Goal: Transaction & Acquisition: Purchase product/service

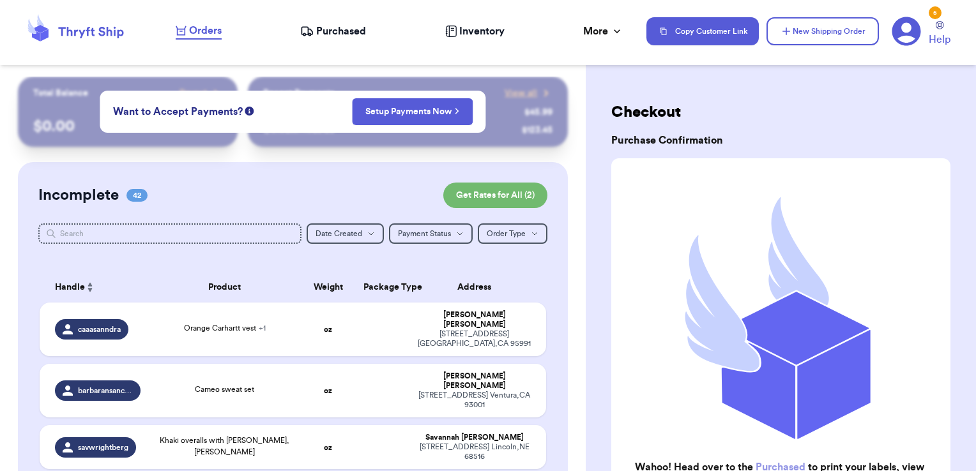
click at [362, 26] on span "Purchased" at bounding box center [341, 31] width 50 height 15
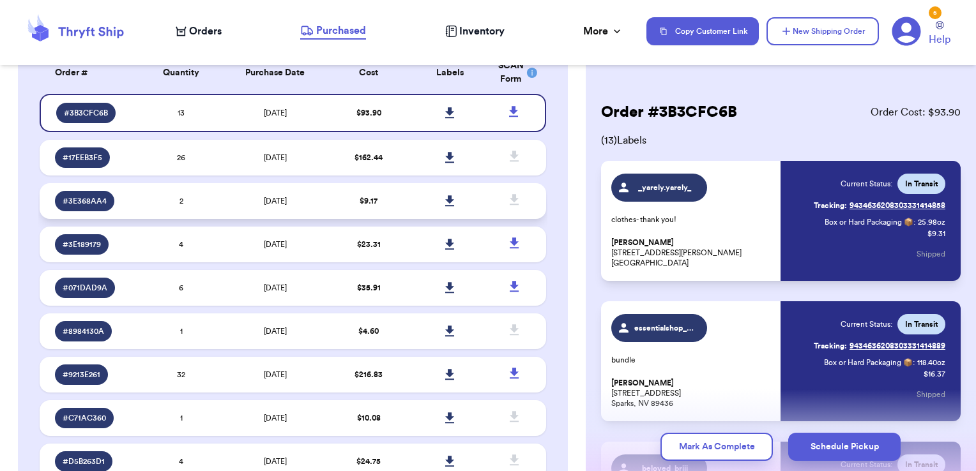
scroll to position [117, 0]
click at [285, 283] on span "[DATE]" at bounding box center [275, 287] width 23 height 8
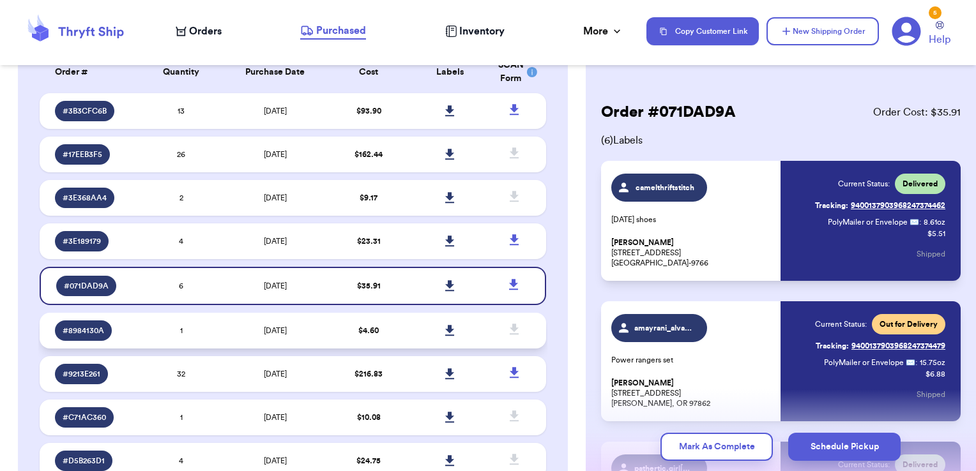
click at [278, 321] on td "[DATE]" at bounding box center [275, 331] width 107 height 36
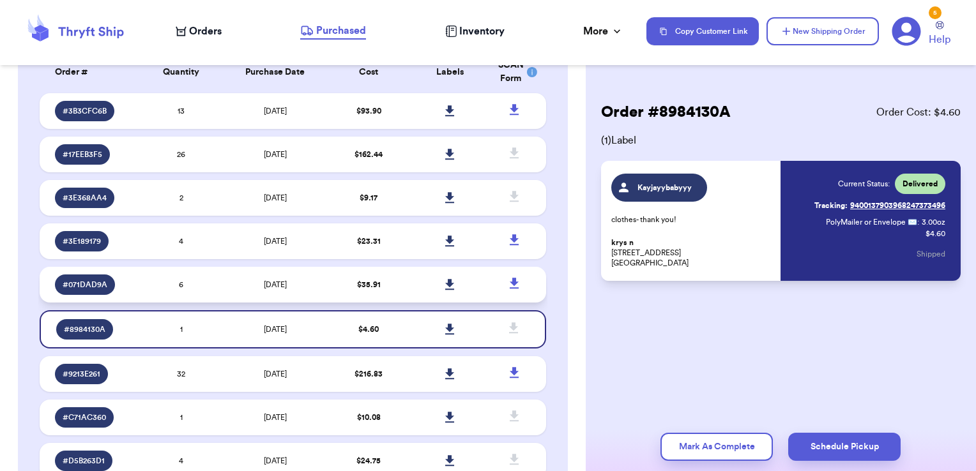
click at [275, 294] on td "[DATE]" at bounding box center [275, 285] width 107 height 36
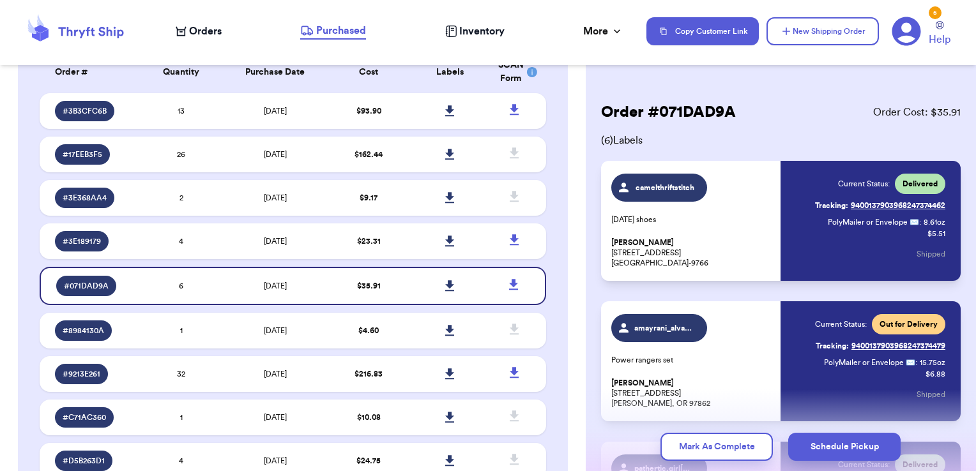
scroll to position [0, 0]
click at [278, 246] on td "[DATE]" at bounding box center [275, 241] width 107 height 36
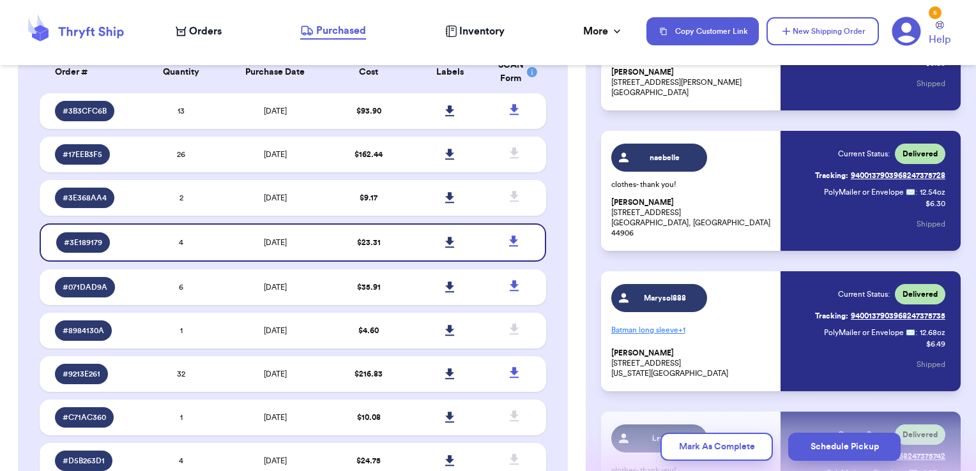
scroll to position [333, 0]
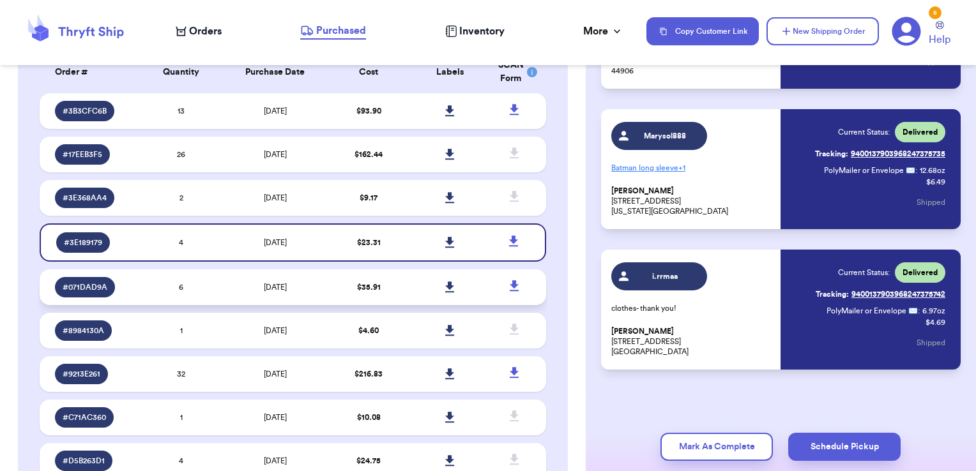
click at [268, 287] on span "[DATE]" at bounding box center [275, 287] width 23 height 8
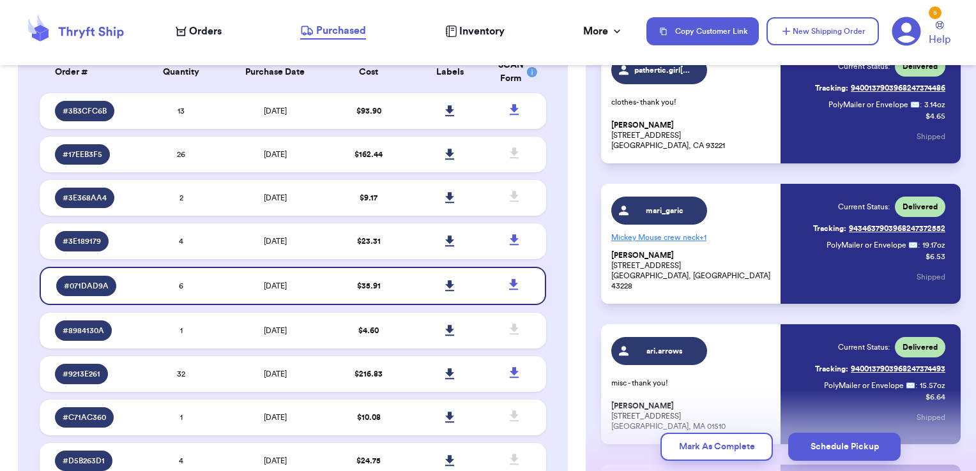
scroll to position [614, 0]
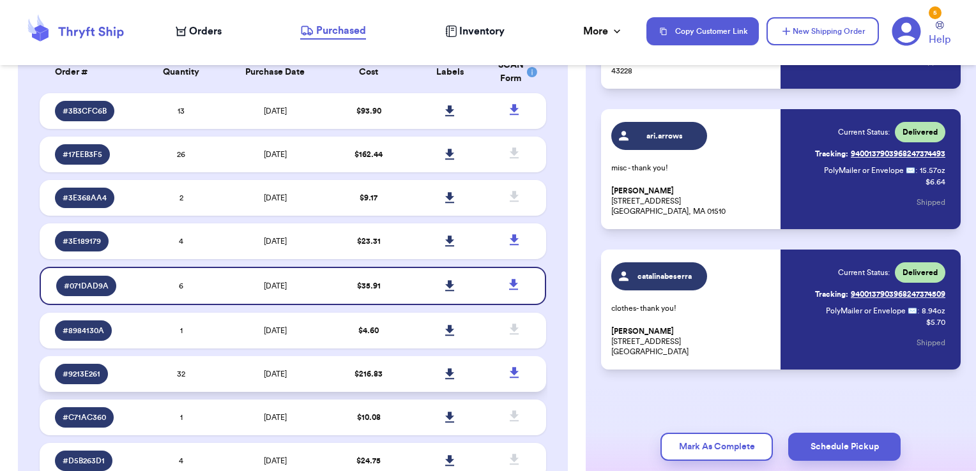
click at [267, 372] on span "[DATE]" at bounding box center [275, 374] width 23 height 8
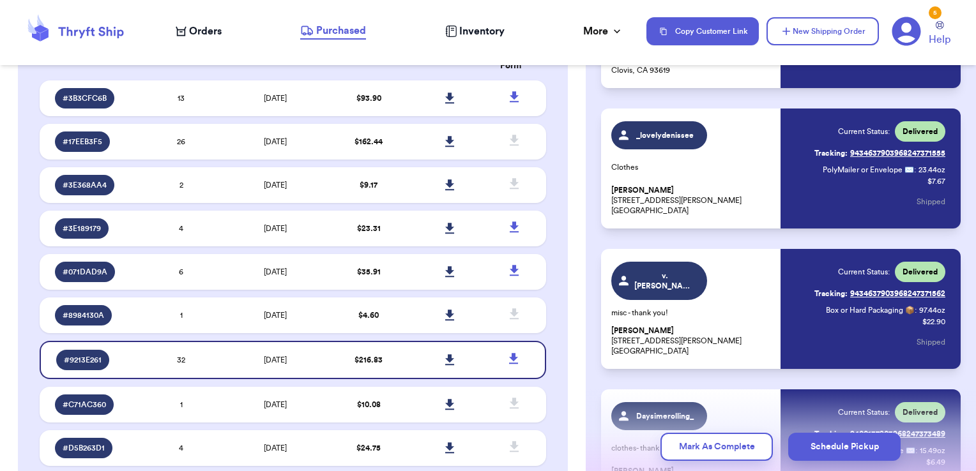
scroll to position [4266, 0]
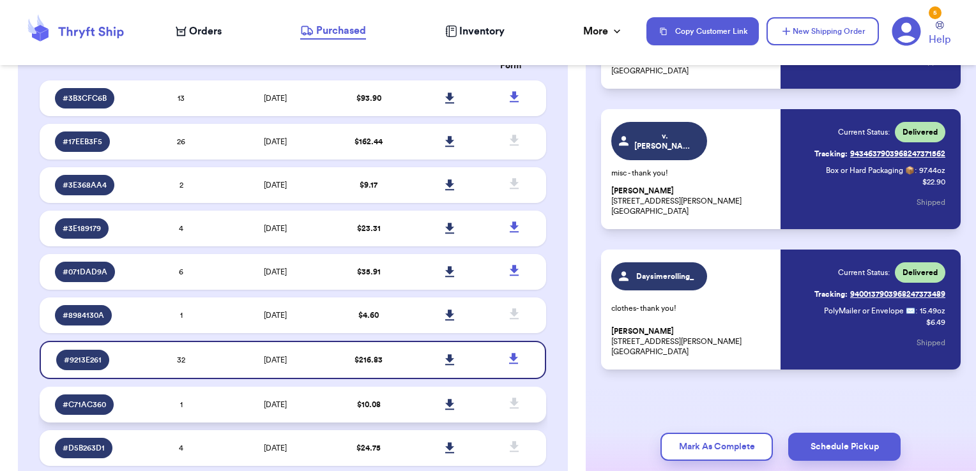
click at [291, 405] on td "[DATE]" at bounding box center [275, 405] width 107 height 36
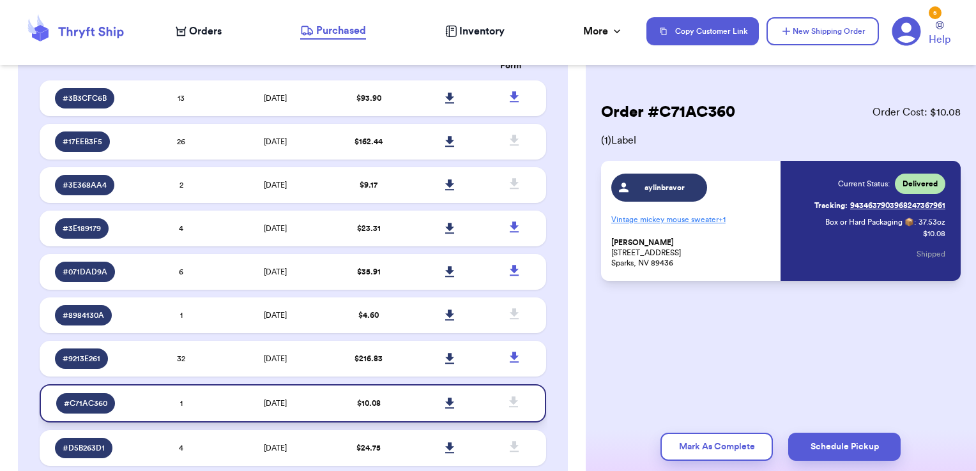
scroll to position [0, 0]
click at [282, 313] on span "[DATE]" at bounding box center [275, 316] width 23 height 8
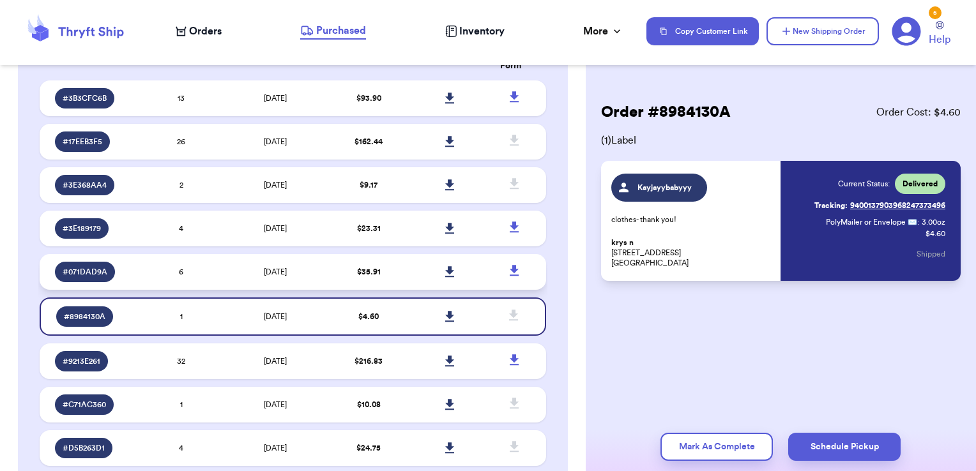
click at [281, 273] on span "[DATE]" at bounding box center [275, 272] width 23 height 8
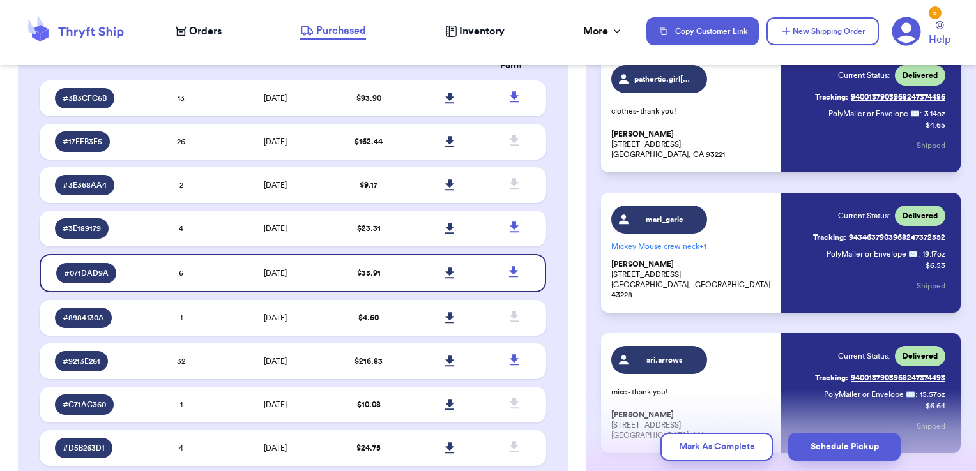
scroll to position [614, 0]
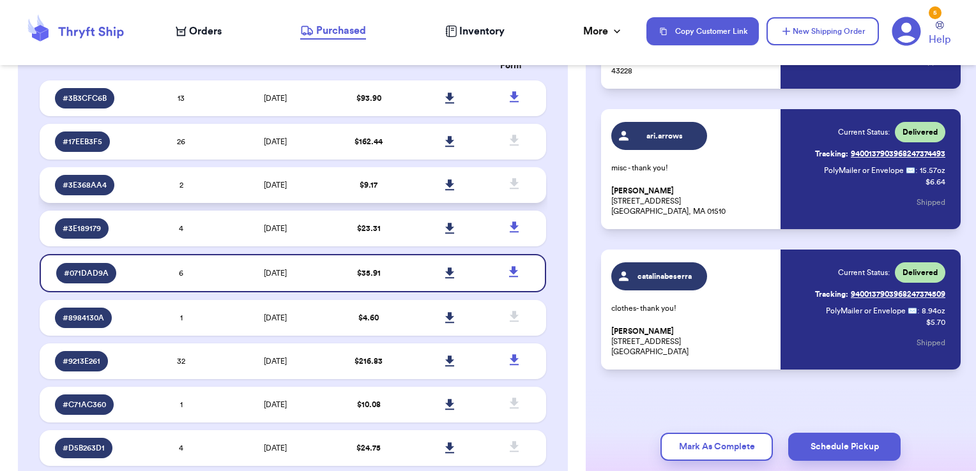
click at [288, 178] on td "[DATE]" at bounding box center [275, 185] width 107 height 36
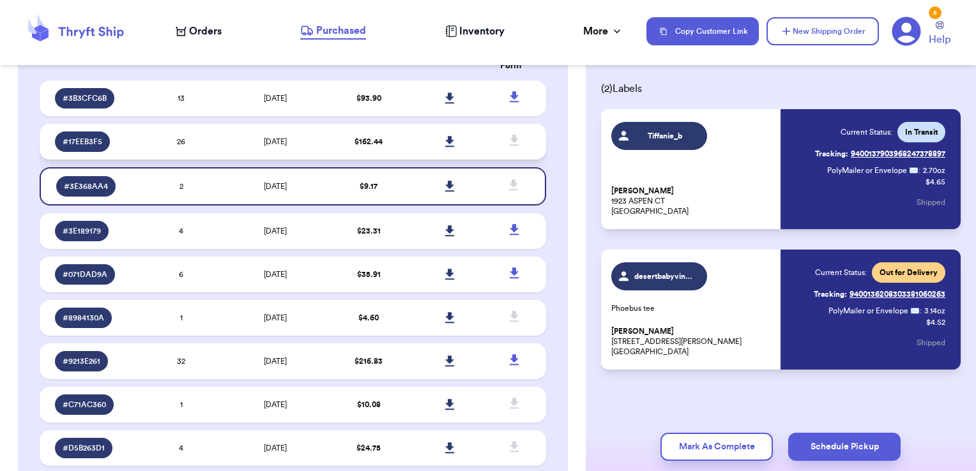
click at [286, 152] on td "[DATE]" at bounding box center [275, 142] width 107 height 36
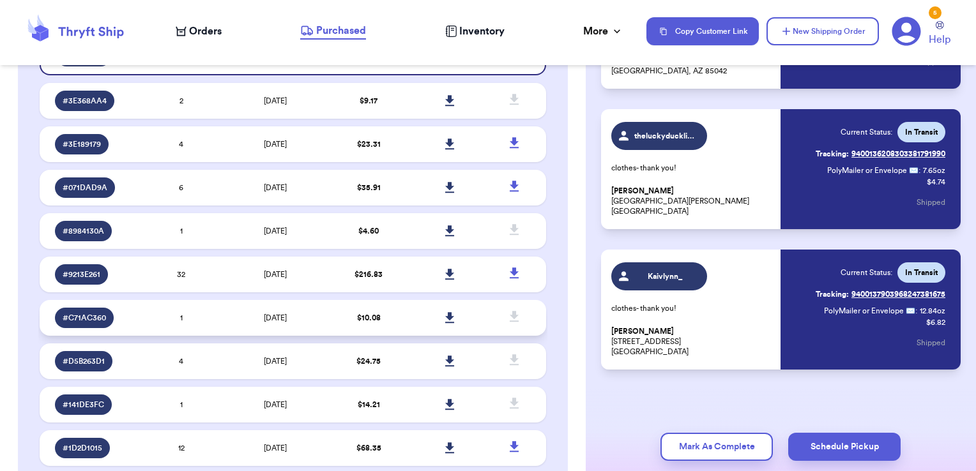
scroll to position [217, 0]
click at [102, 35] on icon at bounding box center [91, 32] width 65 height 11
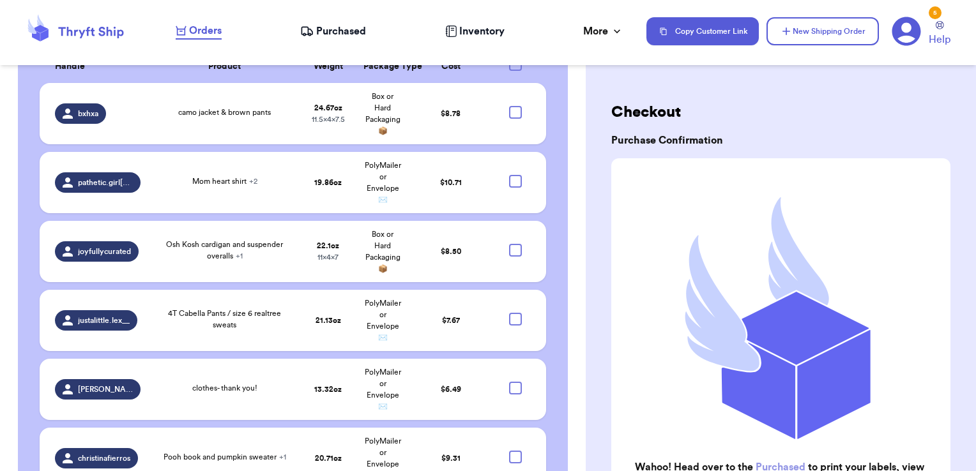
scroll to position [2906, 0]
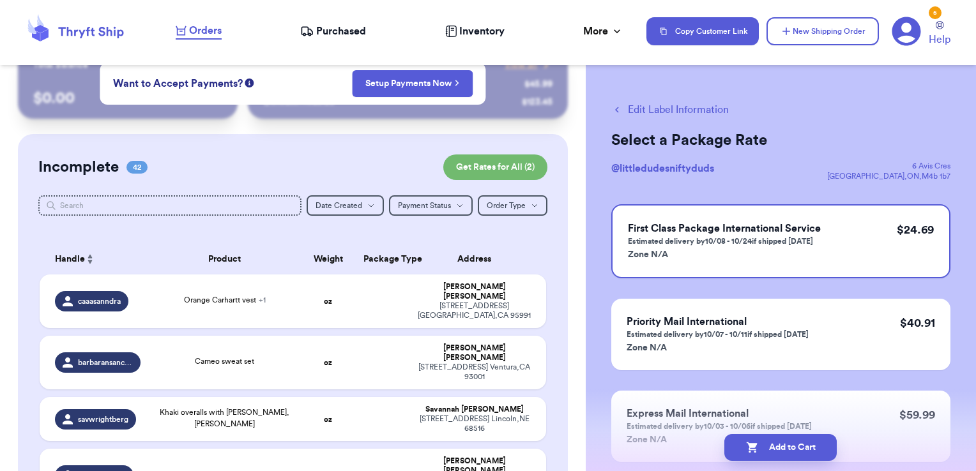
scroll to position [0, 0]
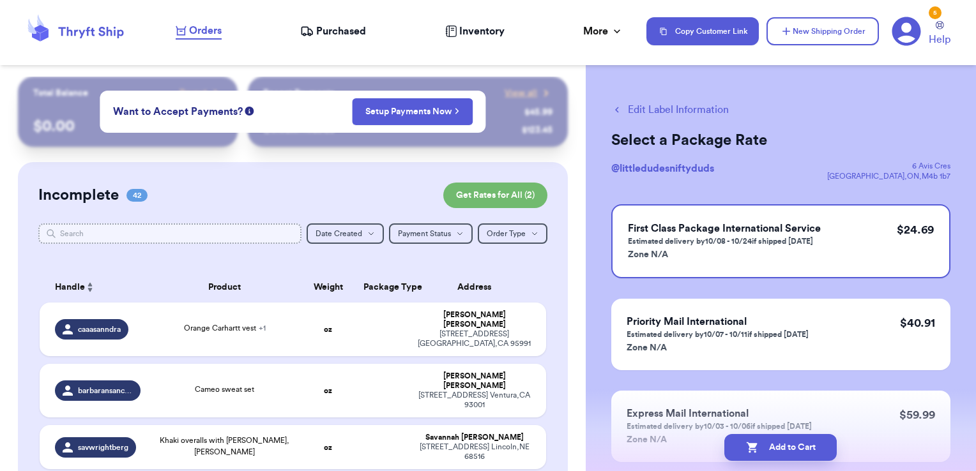
click at [250, 234] on input "text" at bounding box center [170, 233] width 264 height 20
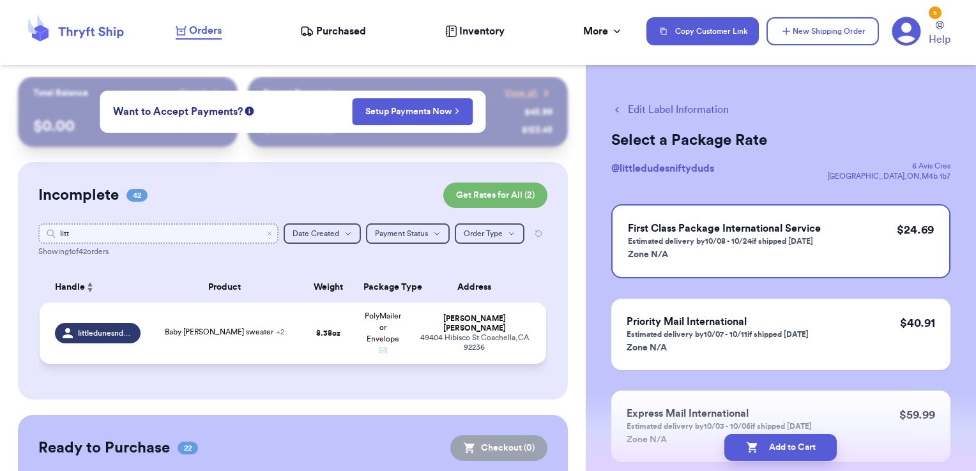
type input "litt"
click at [272, 338] on div "Baby [PERSON_NAME] sweater + 2" at bounding box center [224, 333] width 137 height 14
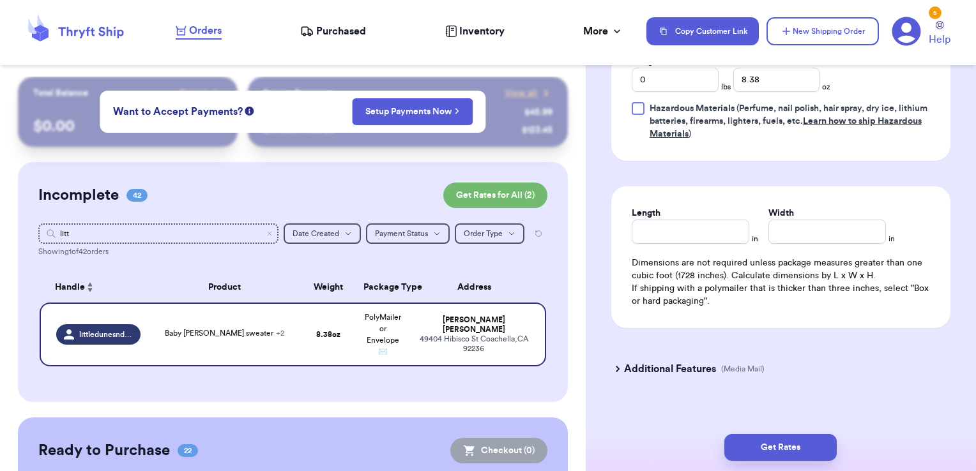
scroll to position [769, 0]
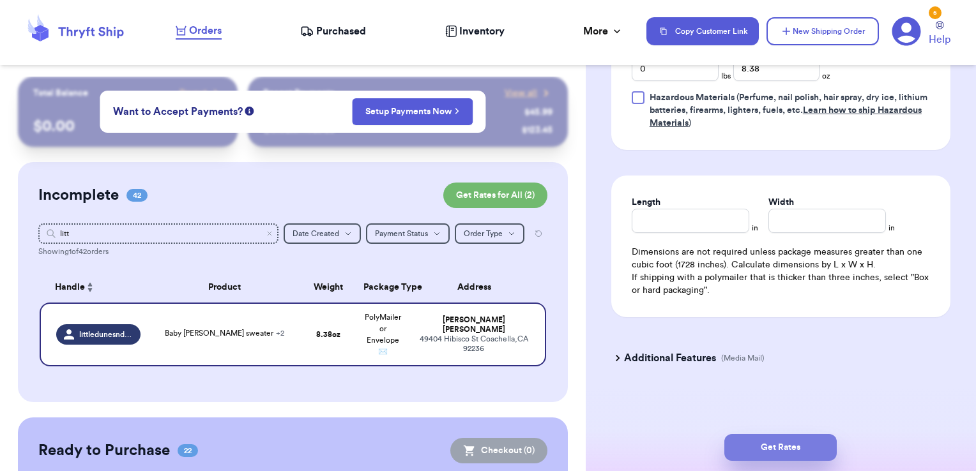
click at [783, 449] on button "Get Rates" at bounding box center [780, 447] width 112 height 27
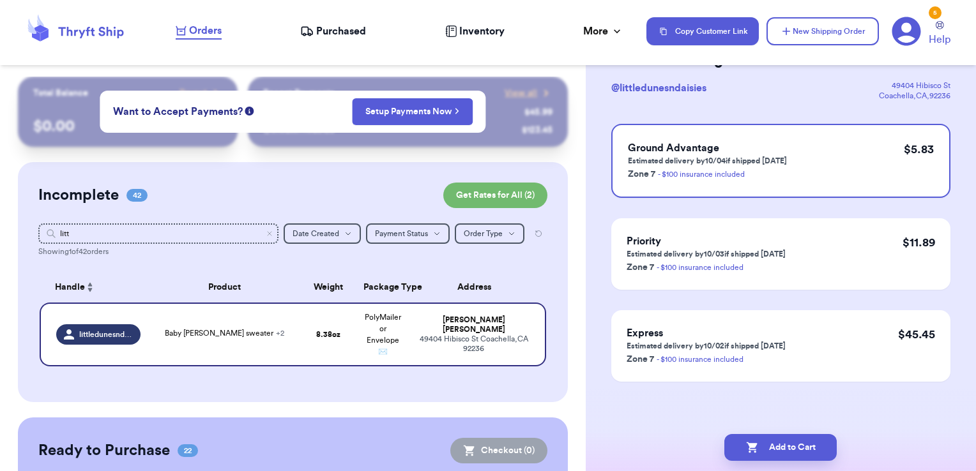
scroll to position [0, 0]
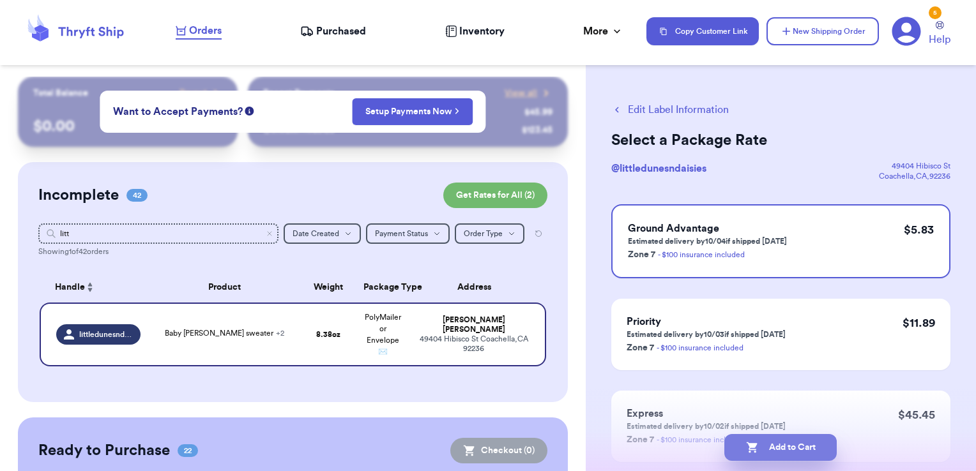
click at [820, 452] on button "Add to Cart" at bounding box center [780, 447] width 112 height 27
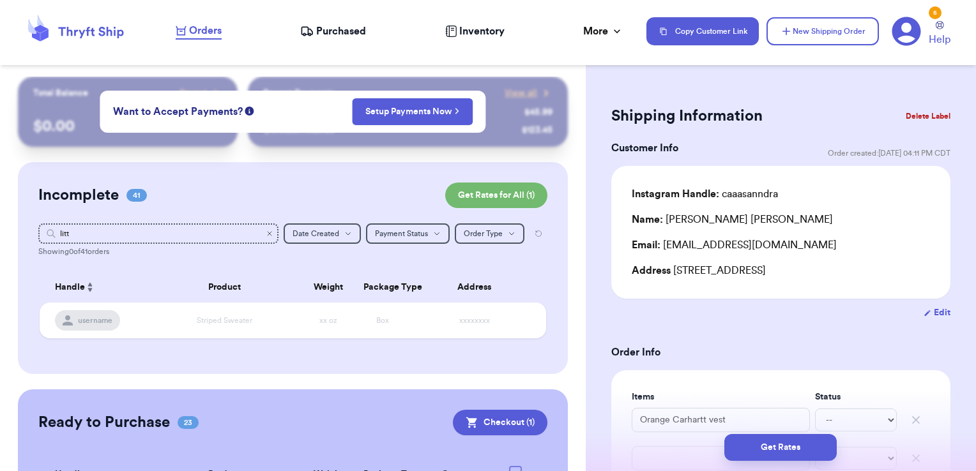
click at [266, 230] on icon "Clear search" at bounding box center [270, 234] width 8 height 8
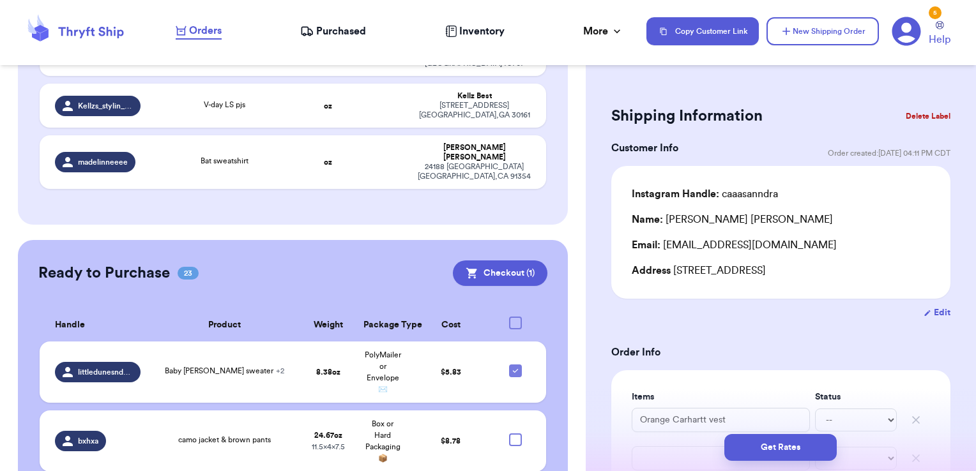
scroll to position [2599, 0]
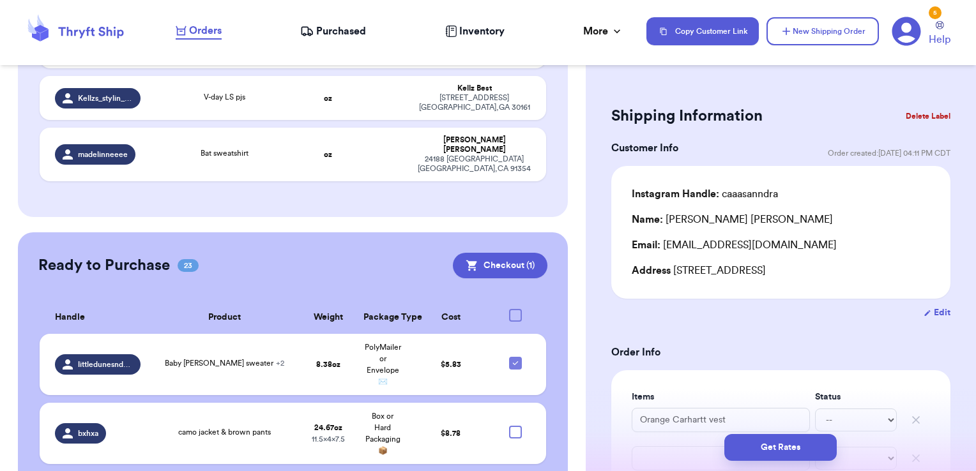
checkbox input "true"
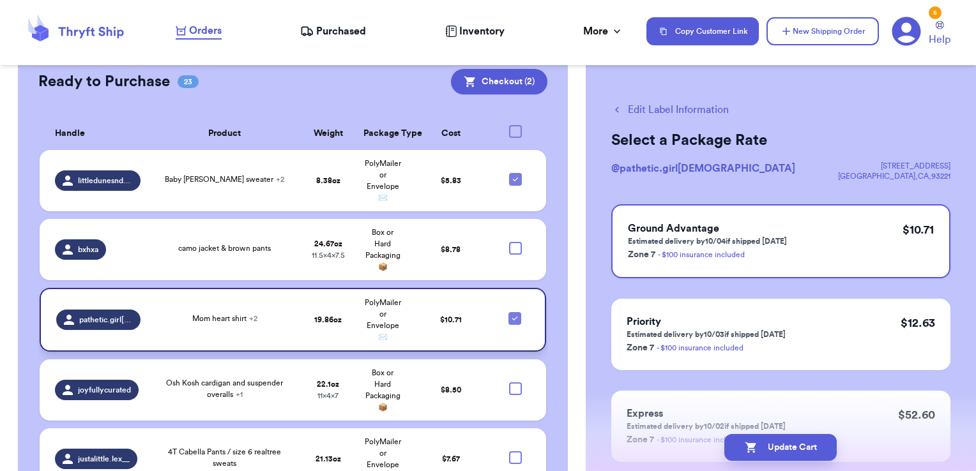
scroll to position [2771, 0]
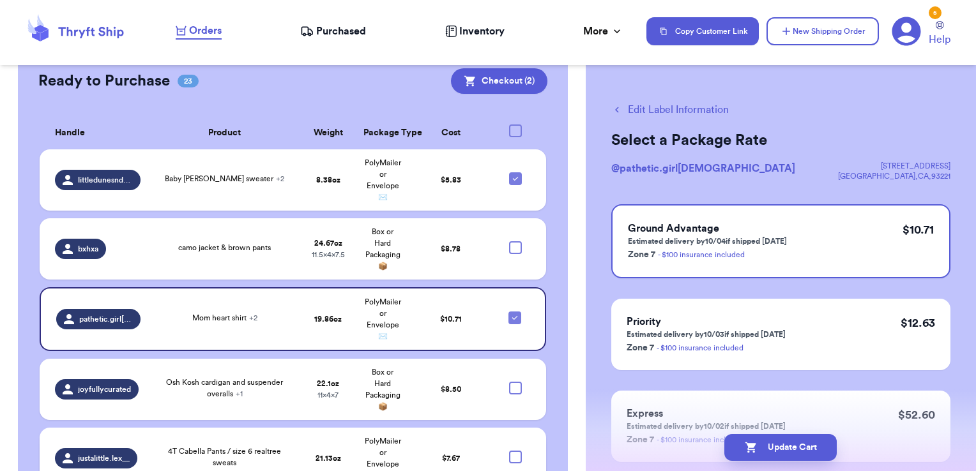
click at [509, 451] on div at bounding box center [515, 457] width 13 height 13
click at [515, 450] on input "checkbox" at bounding box center [515, 450] width 1 height 1
checkbox input "true"
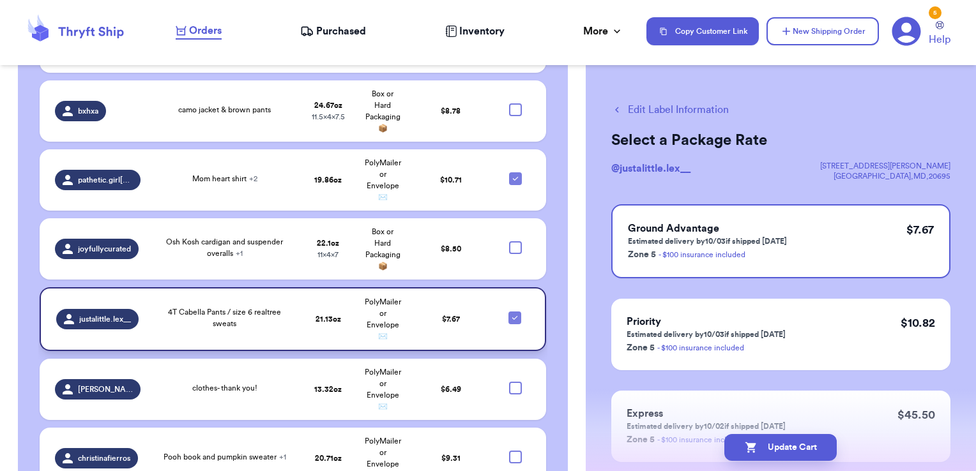
scroll to position [2909, 0]
click at [509, 450] on div at bounding box center [515, 456] width 13 height 13
click at [515, 449] on input "checkbox" at bounding box center [515, 449] width 1 height 1
checkbox input "true"
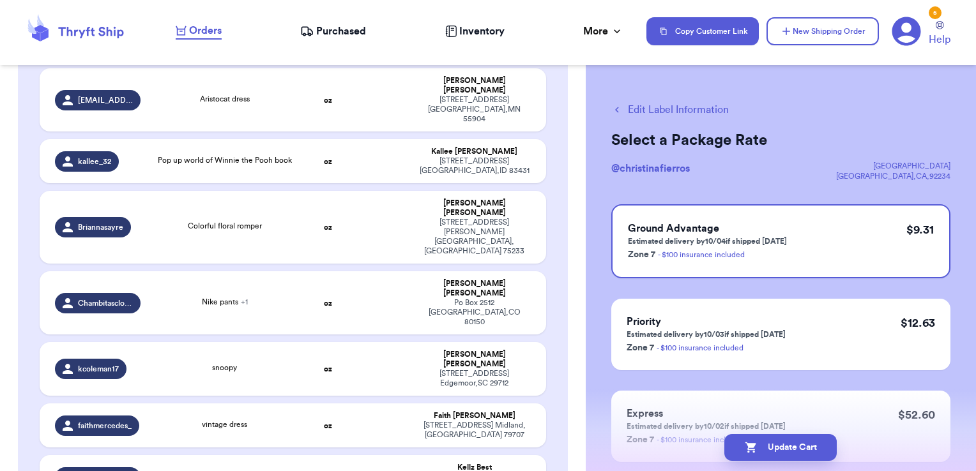
scroll to position [2207, 0]
